Goal: Task Accomplishment & Management: Manage account settings

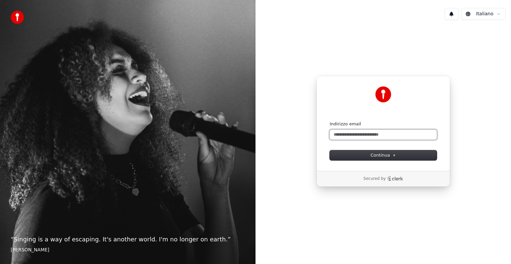
click at [340, 135] on input "Indirizzo email" at bounding box center [383, 135] width 107 height 10
click at [330, 121] on button "submit" at bounding box center [330, 121] width 0 height 0
type input "**********"
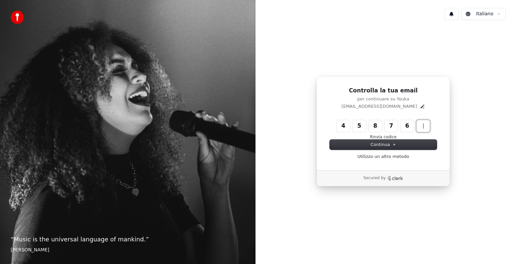
type input "******"
